Goal: Information Seeking & Learning: Find specific page/section

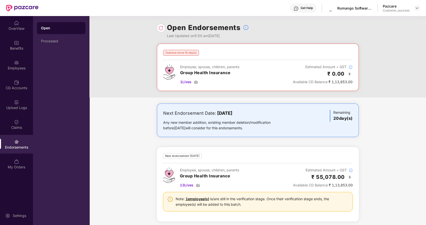
scroll to position [2, 0]
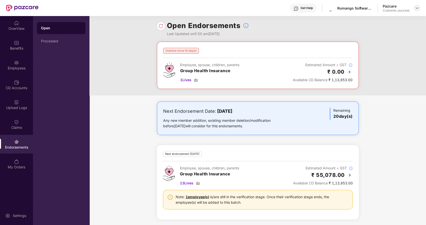
click at [418, 6] on img at bounding box center [417, 8] width 4 height 4
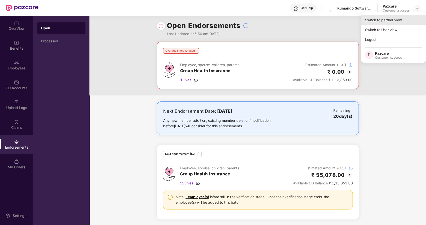
click at [387, 19] on div "Switch to partner view" at bounding box center [393, 20] width 65 height 10
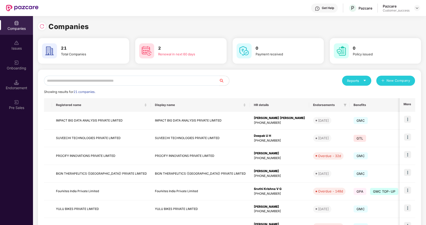
click at [78, 80] on input "text" at bounding box center [131, 81] width 175 height 10
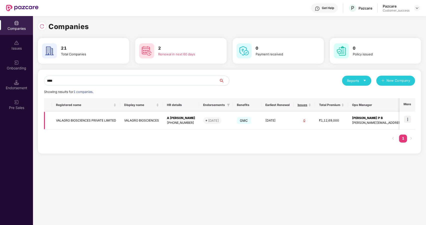
type input "****"
click at [410, 120] on img at bounding box center [407, 119] width 7 height 7
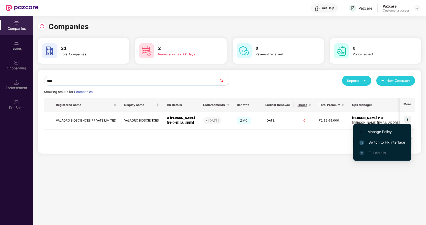
click at [384, 139] on span "Switch to HR interface" at bounding box center [383, 142] width 46 height 6
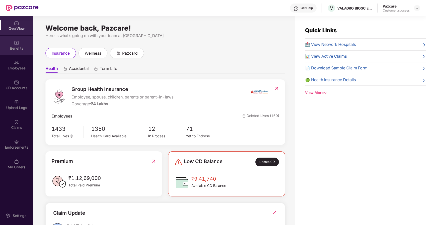
click at [19, 45] on div "Benefits" at bounding box center [16, 45] width 33 height 19
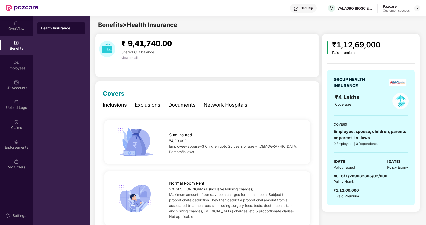
click at [174, 105] on div "Documents" at bounding box center [182, 105] width 27 height 8
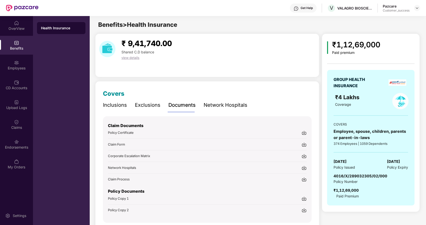
click at [126, 131] on span "Policy Certificate" at bounding box center [121, 132] width 26 height 4
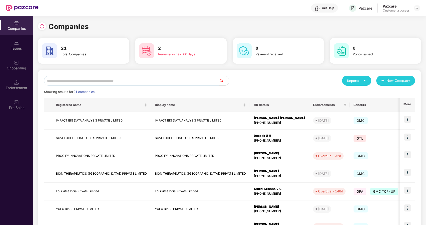
click at [56, 82] on input "text" at bounding box center [131, 81] width 175 height 10
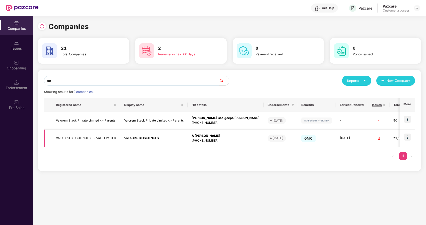
type input "***"
click at [68, 139] on td "VALAGRO BIOSCIENCES PRIVATE LIMITED" at bounding box center [86, 138] width 68 height 18
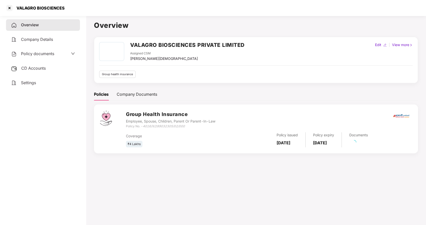
click at [38, 54] on span "Policy documents" at bounding box center [37, 53] width 33 height 5
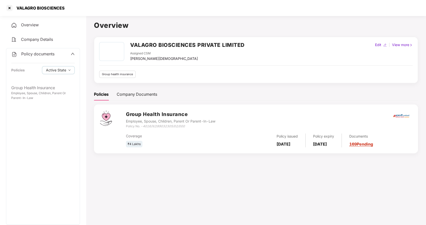
click at [40, 81] on div "Policy documents Policies Active State" at bounding box center [43, 65] width 74 height 34
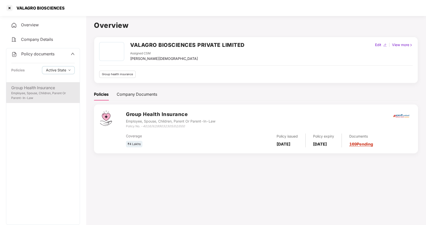
click at [34, 85] on div "Group Health Insurance" at bounding box center [43, 88] width 64 height 6
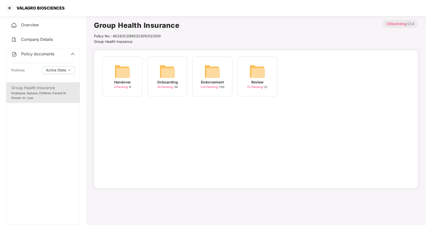
click at [165, 75] on img at bounding box center [168, 71] width 16 height 16
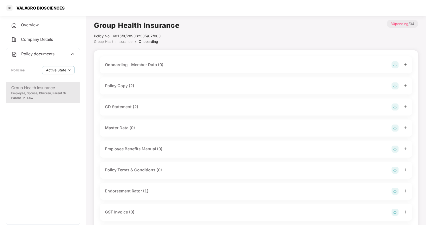
click at [117, 85] on div "Policy Copy (2)" at bounding box center [119, 86] width 29 height 6
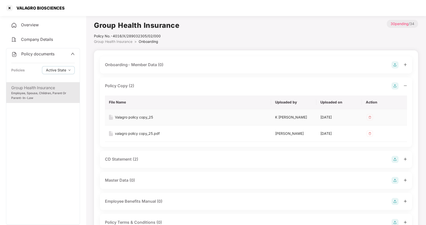
click at [127, 117] on div "Valagro policy copy_25" at bounding box center [134, 117] width 38 height 6
click at [9, 7] on div at bounding box center [10, 8] width 8 height 8
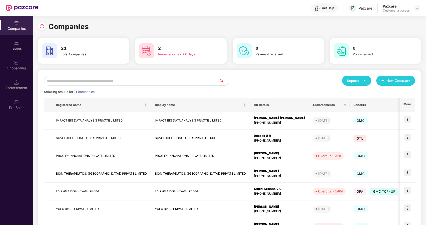
click at [89, 81] on input "text" at bounding box center [131, 81] width 175 height 10
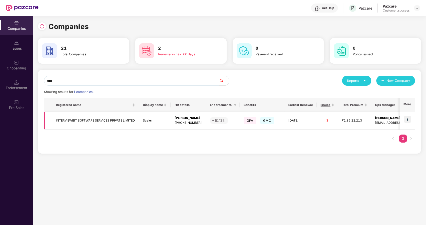
type input "****"
click at [407, 117] on img at bounding box center [407, 119] width 7 height 7
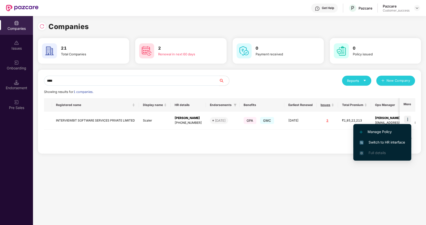
click at [378, 141] on span "Switch to HR interface" at bounding box center [383, 142] width 46 height 6
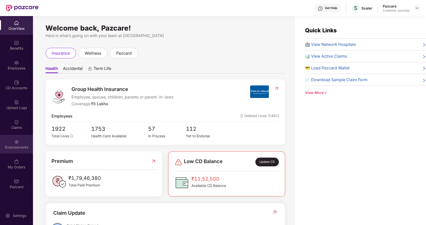
click at [12, 141] on div "Endorsements" at bounding box center [16, 144] width 33 height 19
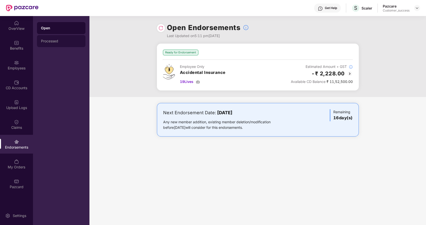
click at [56, 43] on div "Processed" at bounding box center [61, 41] width 41 height 4
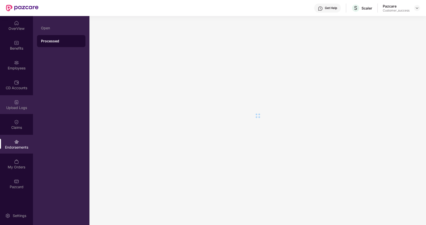
click at [9, 114] on div "Upload Logs" at bounding box center [16, 104] width 33 height 19
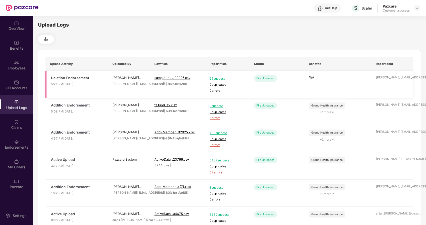
click at [214, 78] on span "15 success" at bounding box center [227, 78] width 35 height 5
click at [419, 10] on img at bounding box center [417, 8] width 4 height 4
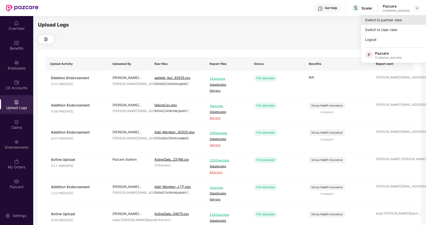
click at [384, 20] on div "Switch to partner view" at bounding box center [393, 20] width 65 height 10
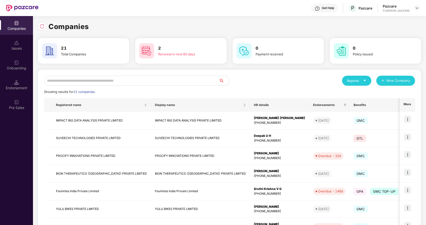
click at [111, 82] on input "text" at bounding box center [131, 81] width 175 height 10
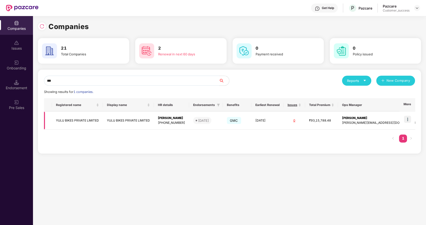
type input "***"
click at [407, 118] on img at bounding box center [407, 119] width 7 height 7
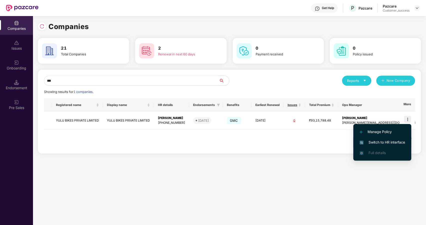
click at [369, 140] on span "Switch to HR interface" at bounding box center [383, 142] width 46 height 6
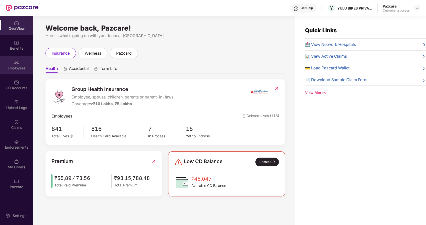
click at [12, 62] on div "Employees" at bounding box center [16, 65] width 33 height 19
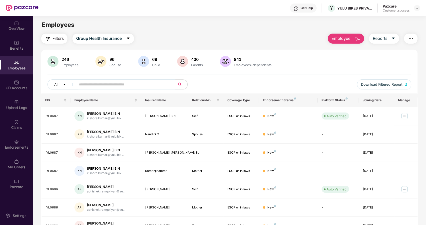
click at [86, 84] on input "text" at bounding box center [124, 85] width 90 height 8
paste input "******"
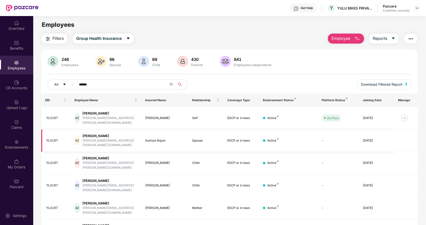
scroll to position [16, 0]
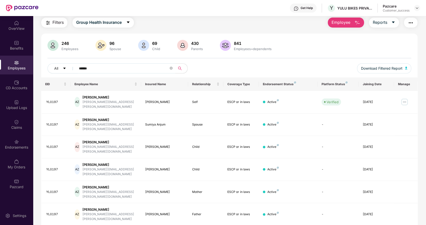
type input "******"
click at [404, 98] on img at bounding box center [405, 102] width 8 height 8
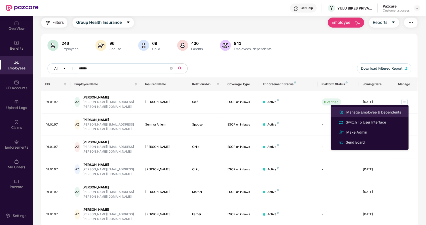
click at [361, 110] on div "Manage Employee & Dependents" at bounding box center [374, 112] width 57 height 6
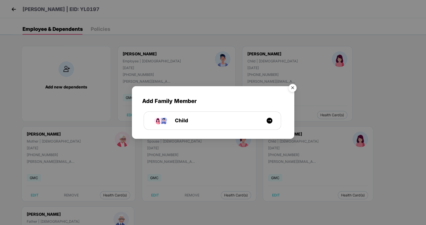
click at [294, 88] on img "Close" at bounding box center [293, 89] width 14 height 14
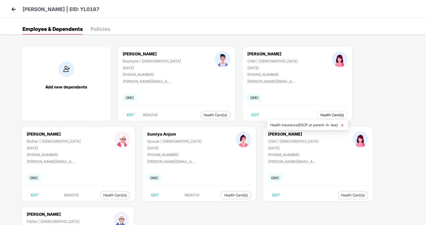
click at [321, 114] on span "Health Card(s)" at bounding box center [333, 115] width 24 height 3
click at [286, 121] on li "Health Insurance(ESCP or parent-in-law)" at bounding box center [307, 125] width 81 height 8
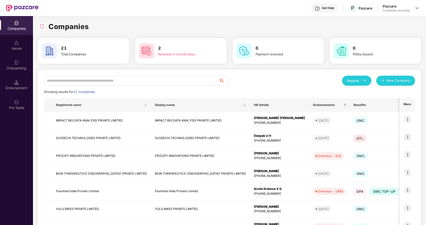
click at [132, 84] on input "text" at bounding box center [131, 81] width 175 height 10
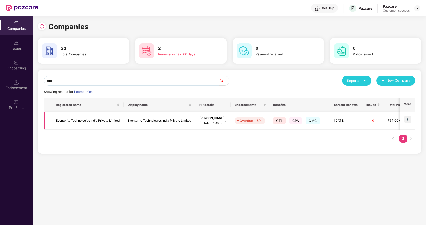
type input "****"
click at [82, 120] on td "Eventbrite Technologies India Private Limited" at bounding box center [88, 121] width 72 height 18
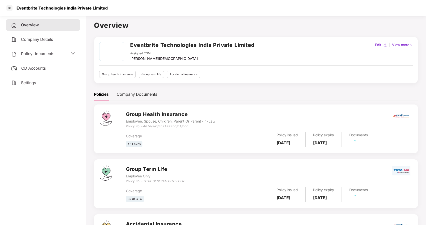
click at [27, 52] on span "Policy documents" at bounding box center [37, 53] width 33 height 5
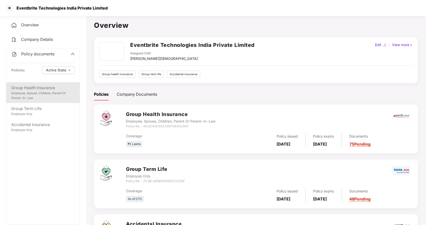
click at [34, 87] on div "Group Health Insurance" at bounding box center [43, 88] width 64 height 6
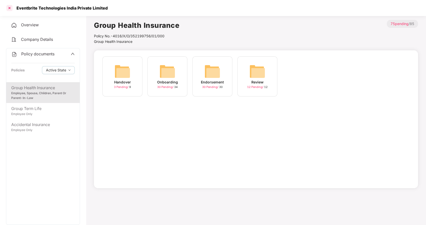
click at [11, 8] on div at bounding box center [10, 8] width 8 height 8
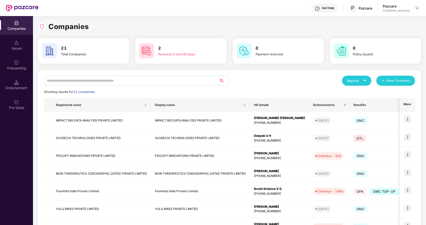
click at [172, 82] on input "text" at bounding box center [131, 81] width 175 height 10
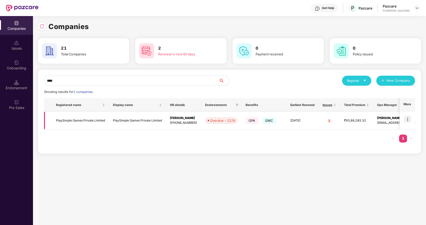
type input "****"
click at [132, 121] on td "PlaySimple Games Private Limited" at bounding box center [137, 121] width 57 height 18
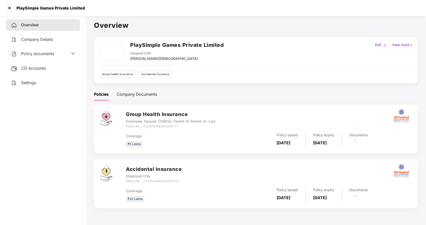
click at [25, 52] on span "Policy documents" at bounding box center [37, 53] width 33 height 5
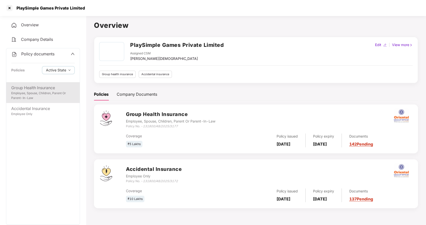
click at [34, 83] on div "Group Health Insurance Employee, Spouse, Children, Parent Or Parent-In-Law" at bounding box center [43, 92] width 74 height 21
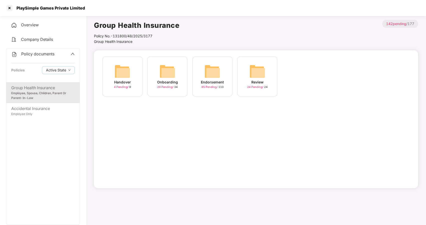
click at [208, 72] on img at bounding box center [213, 71] width 16 height 16
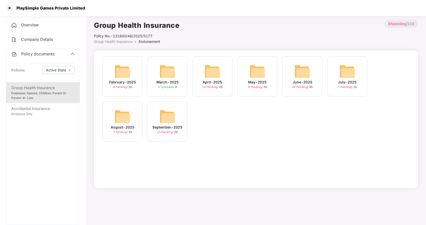
click at [160, 118] on img at bounding box center [168, 116] width 16 height 16
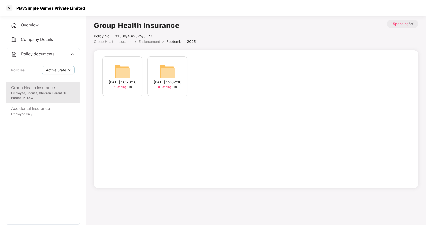
click at [125, 79] on div "[DATE] 16:23:16" at bounding box center [123, 82] width 28 height 6
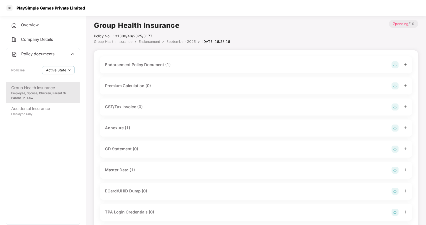
click at [116, 169] on div "Master Data (1)" at bounding box center [120, 170] width 30 height 6
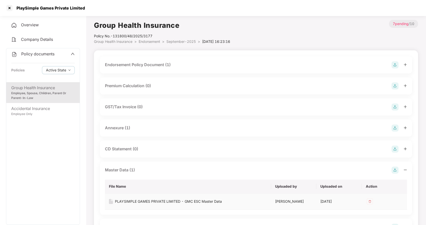
click at [134, 201] on div "PLAYSIMPLE GAMES PRIVATE LIMITED - GMC ESC Master Data" at bounding box center [168, 201] width 107 height 6
click at [11, 7] on div at bounding box center [10, 8] width 8 height 8
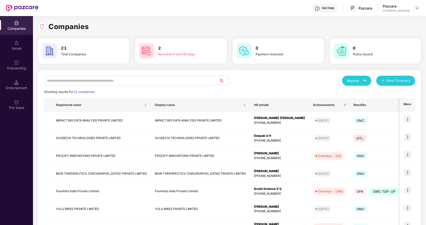
click at [89, 82] on input "text" at bounding box center [131, 81] width 175 height 10
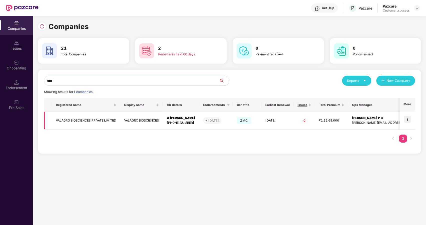
type input "****"
click at [408, 118] on img at bounding box center [407, 119] width 7 height 7
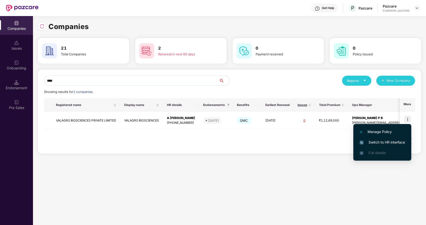
click at [385, 142] on span "Switch to HR interface" at bounding box center [383, 142] width 46 height 6
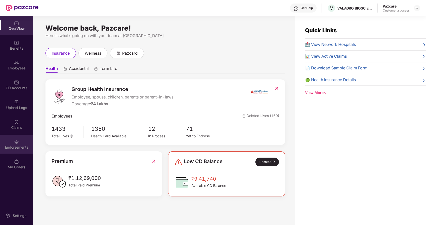
click at [15, 141] on img at bounding box center [16, 141] width 5 height 5
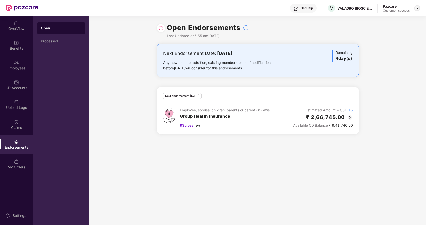
click at [417, 6] on div at bounding box center [417, 8] width 6 height 6
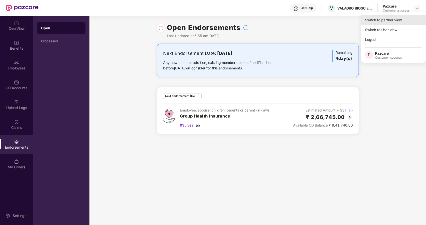
click at [396, 18] on div "Switch to partner view" at bounding box center [393, 20] width 65 height 10
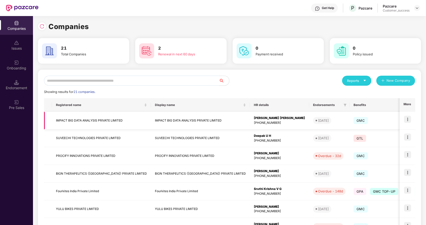
click at [407, 117] on img at bounding box center [407, 119] width 7 height 7
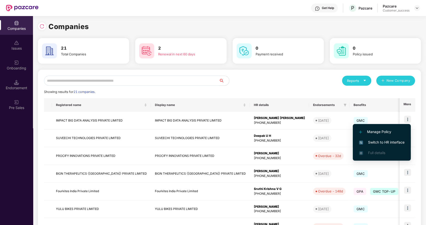
click at [379, 140] on span "Switch to HR interface" at bounding box center [382, 142] width 46 height 6
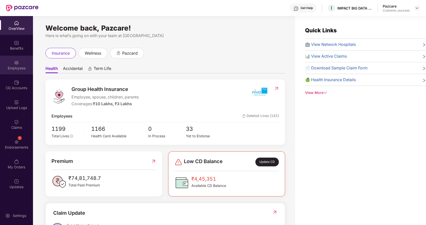
click at [20, 72] on div "Employees" at bounding box center [16, 65] width 33 height 19
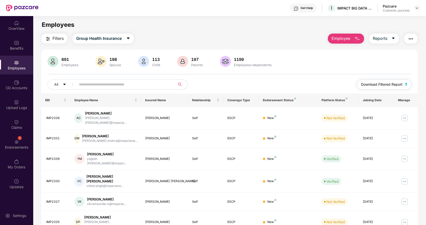
click at [376, 84] on span "Download Filtered Report" at bounding box center [382, 85] width 42 height 6
